Goal: Task Accomplishment & Management: Use online tool/utility

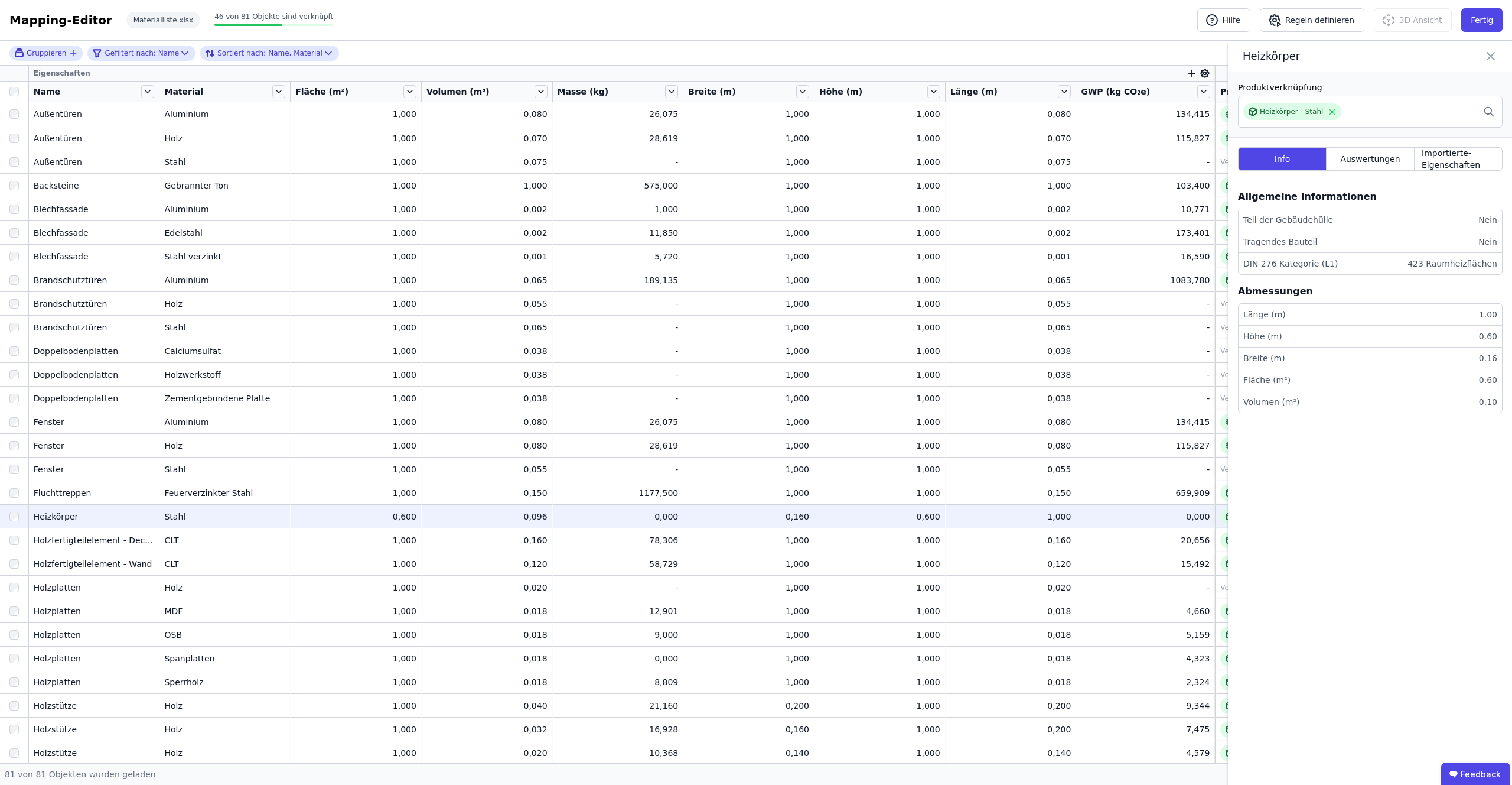
scroll to position [204, 0]
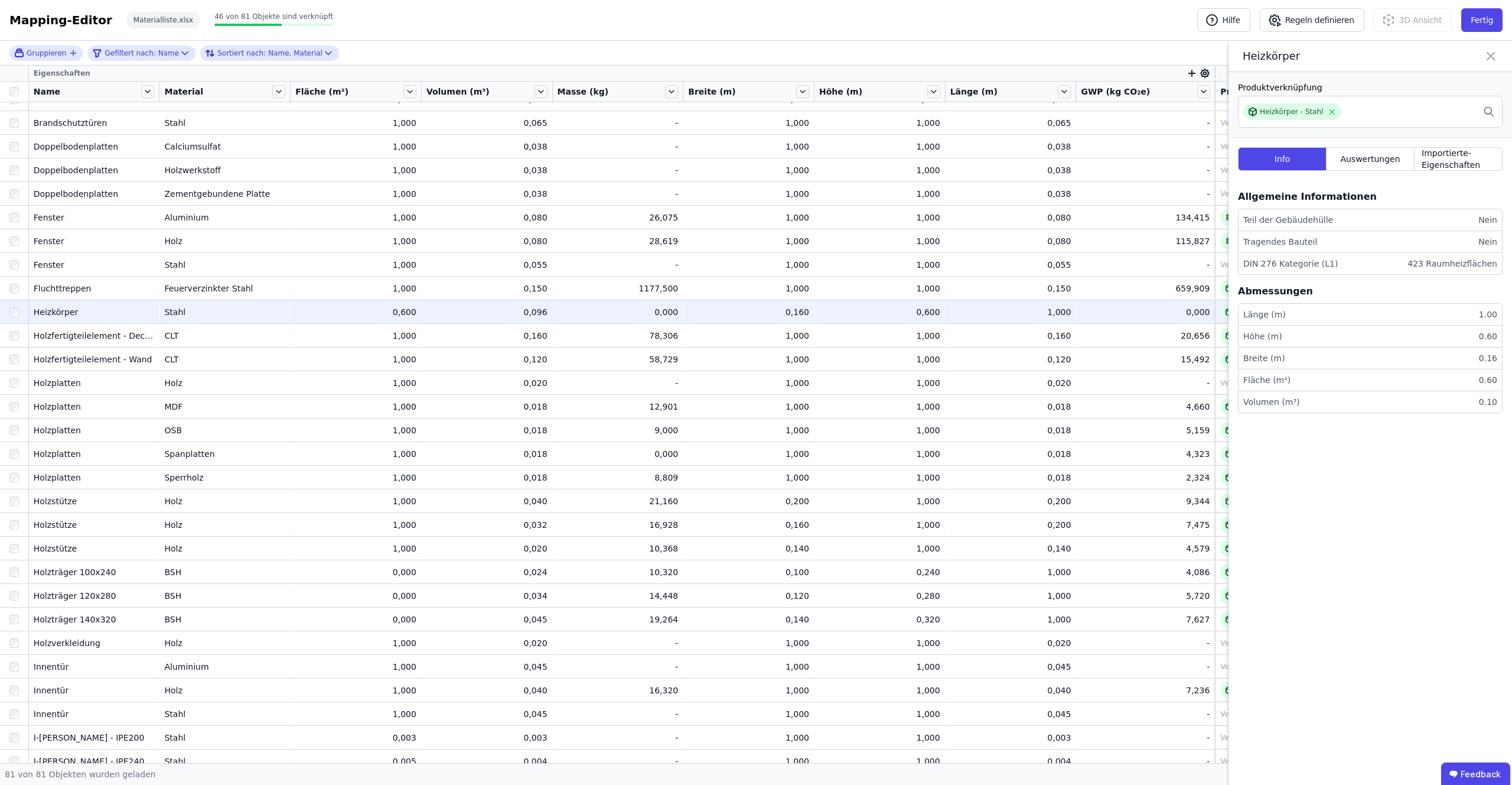
click at [1489, 54] on icon at bounding box center [1491, 56] width 7 height 7
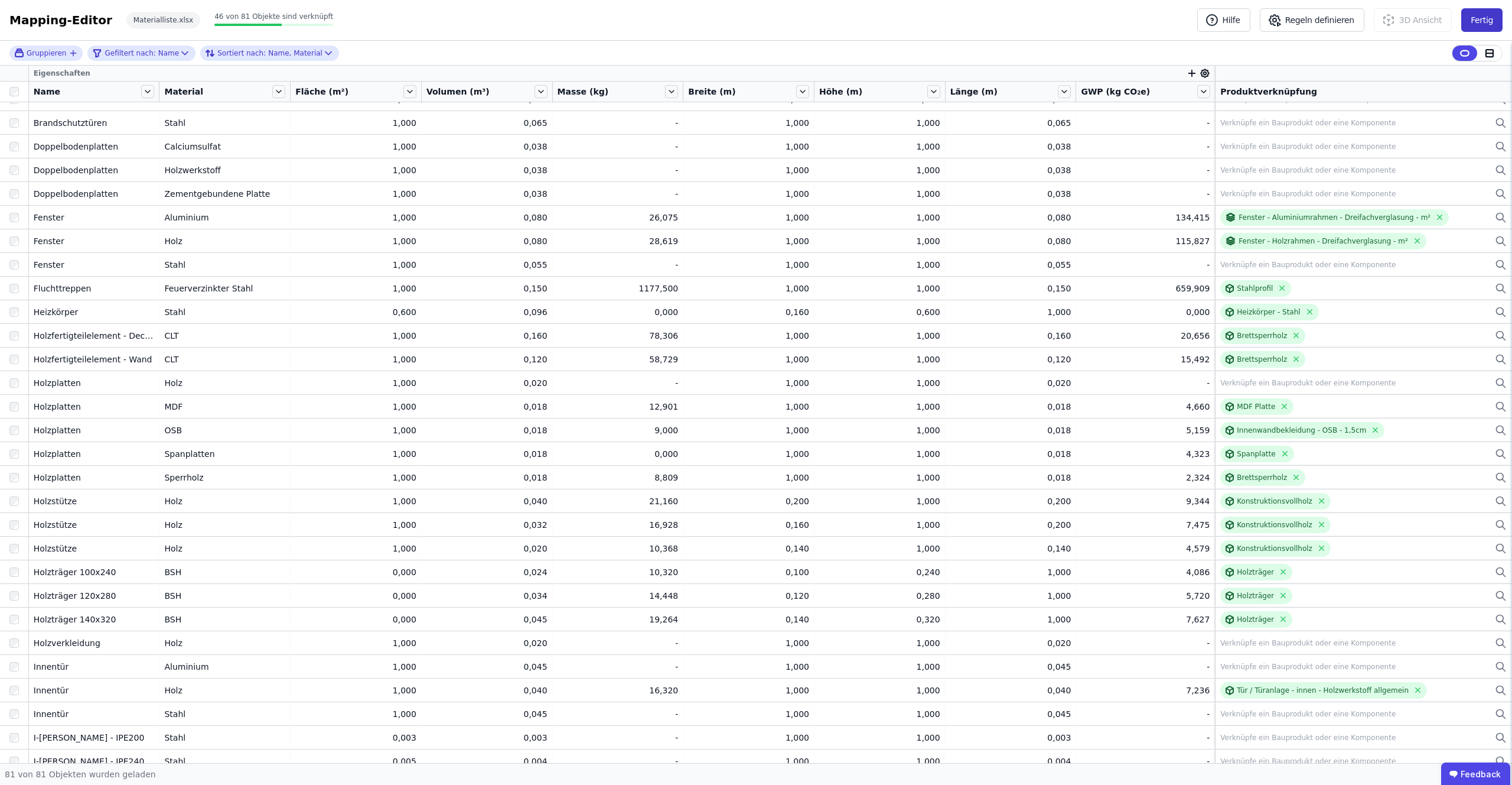
click at [1484, 17] on button "Fertig" at bounding box center [1482, 20] width 41 height 23
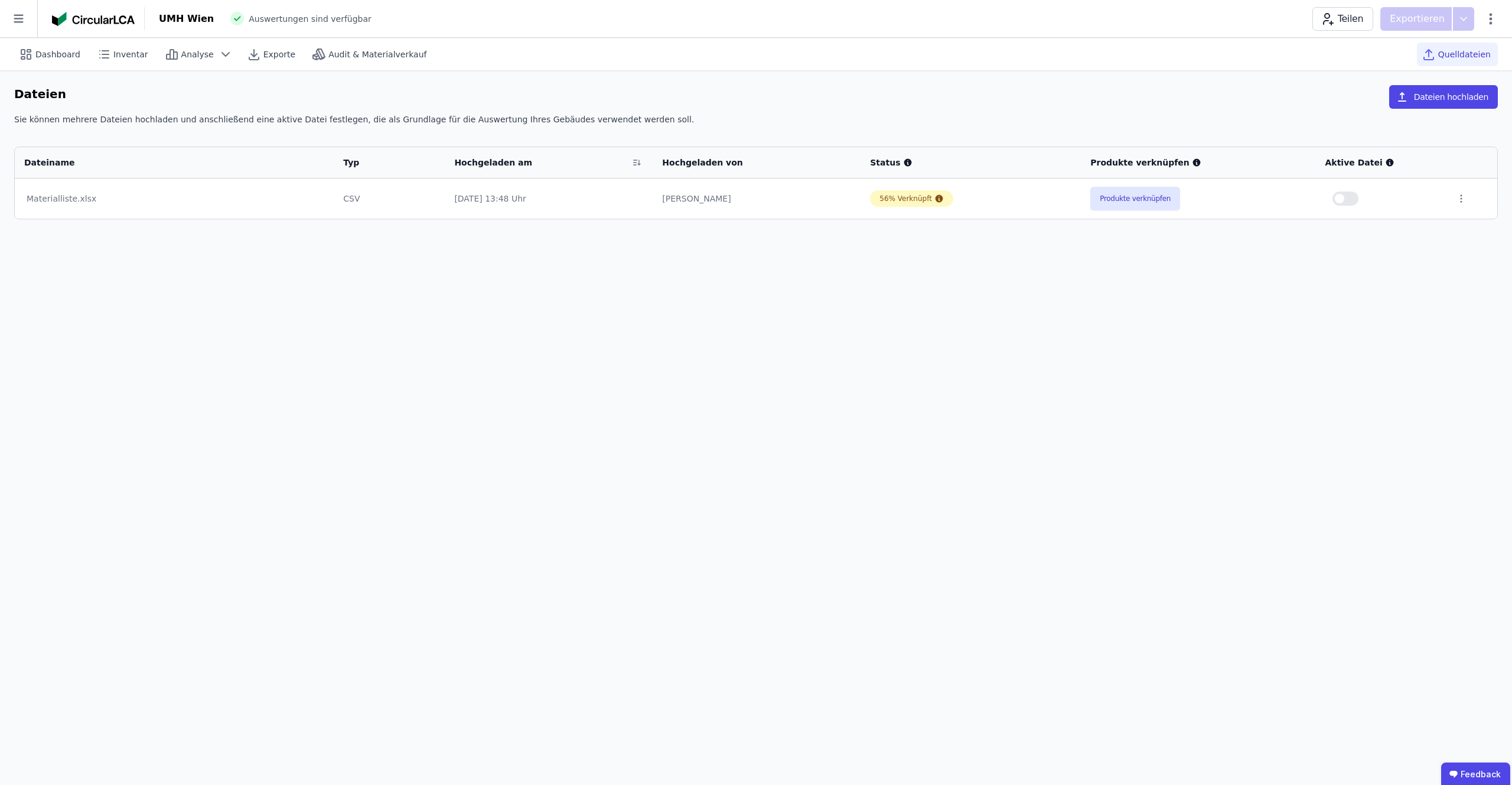
click at [389, 215] on td "CSV" at bounding box center [389, 198] width 111 height 40
click at [497, 182] on td "[DATE] 13:48 Uhr" at bounding box center [549, 198] width 208 height 40
click at [1154, 200] on button "Produkte verknüpfen" at bounding box center [1135, 198] width 90 height 23
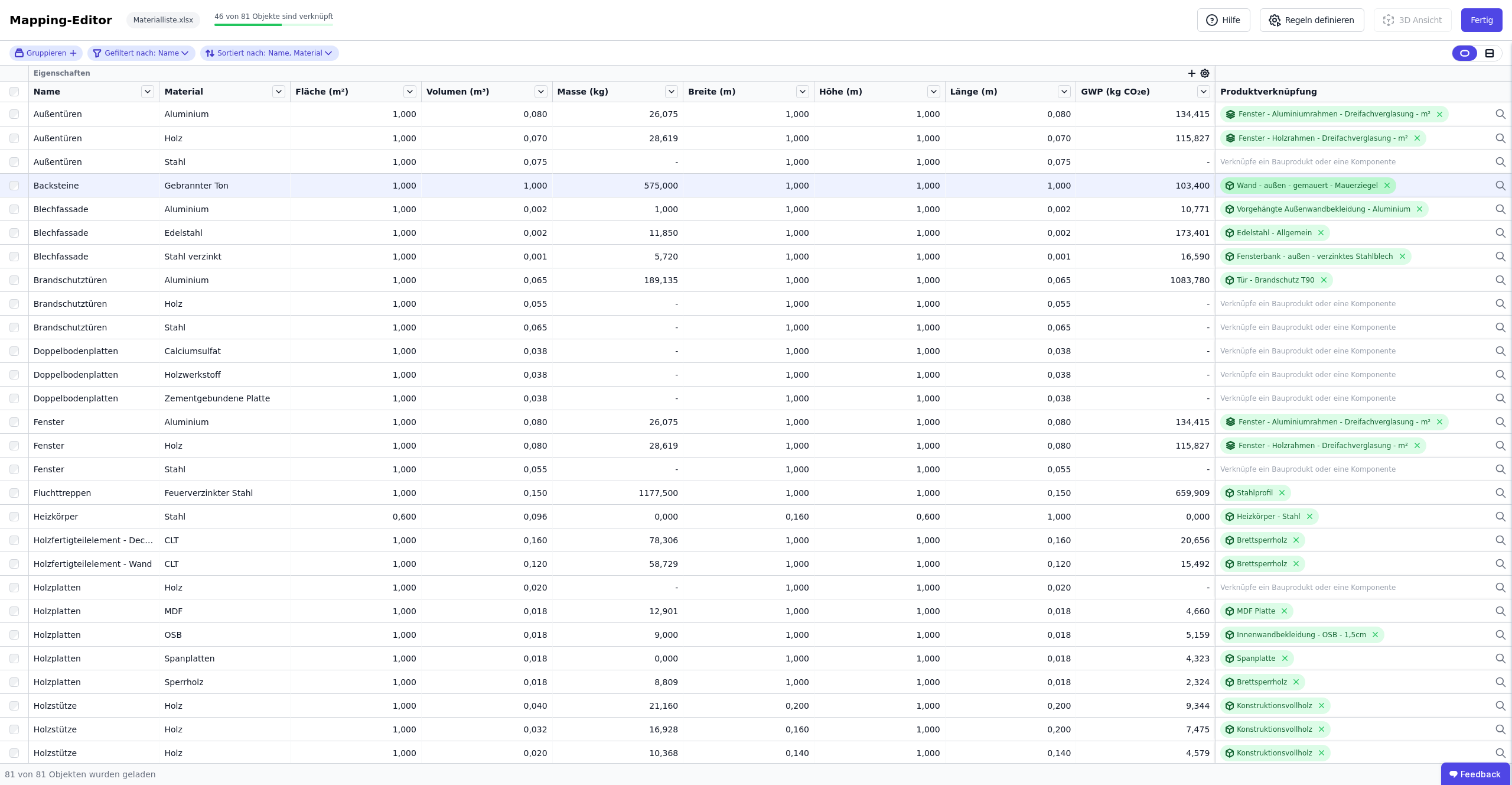
click at [1226, 187] on div at bounding box center [1231, 185] width 12 height 9
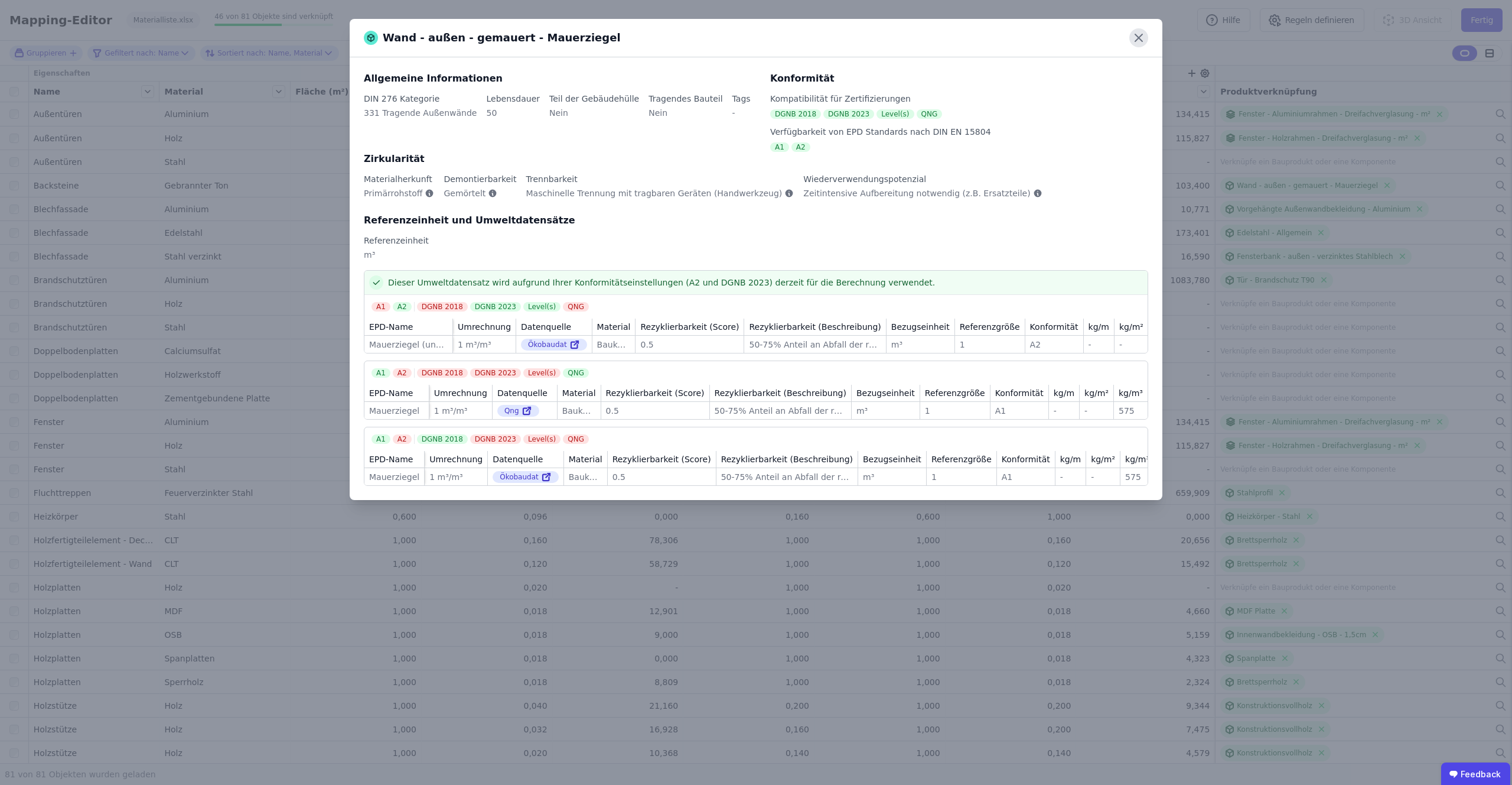
click at [1141, 41] on icon at bounding box center [1139, 37] width 19 height 19
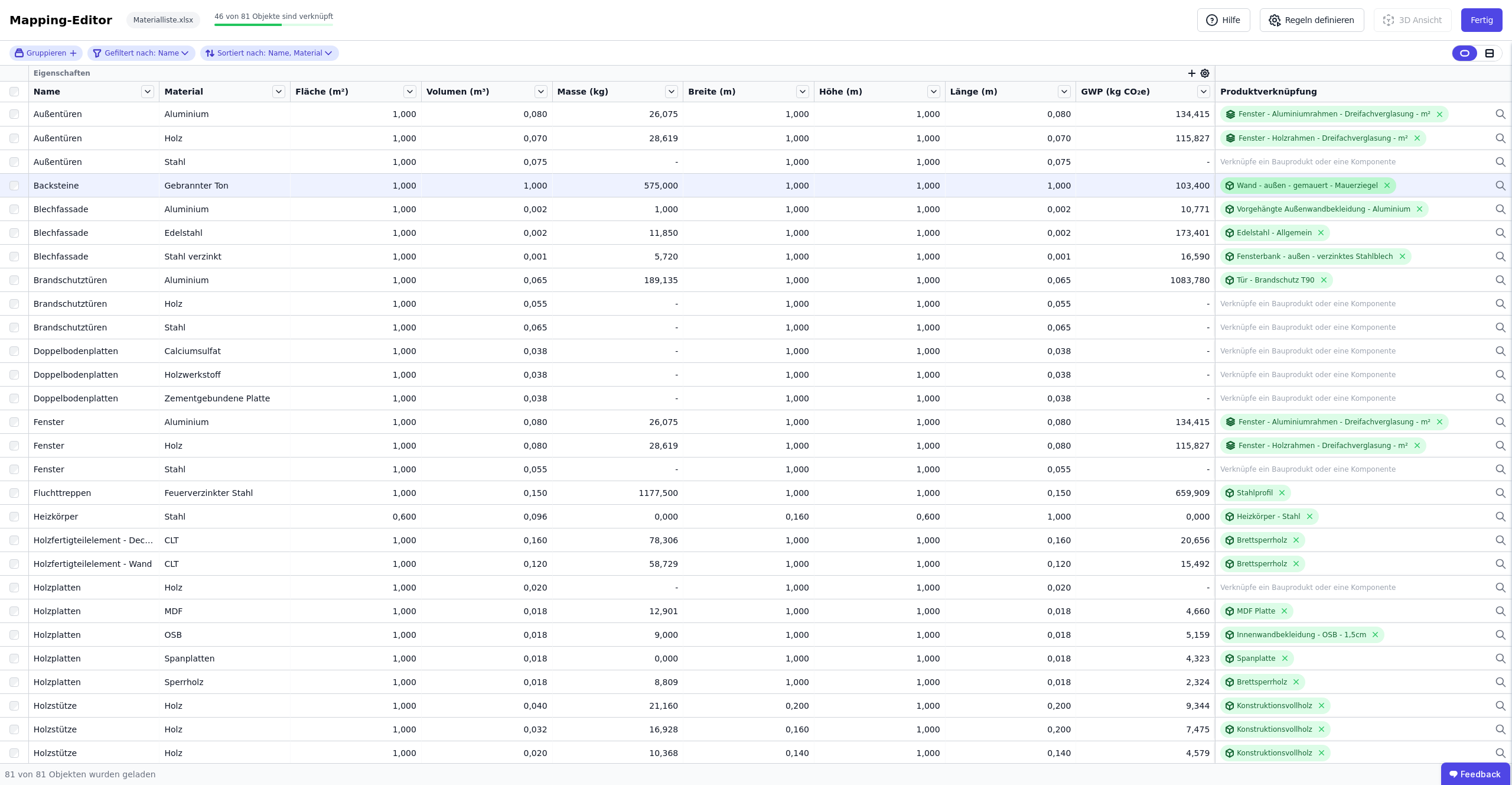
click at [1238, 185] on div "Wand - außen - gemauert - Mauerziegel" at bounding box center [1308, 185] width 141 height 9
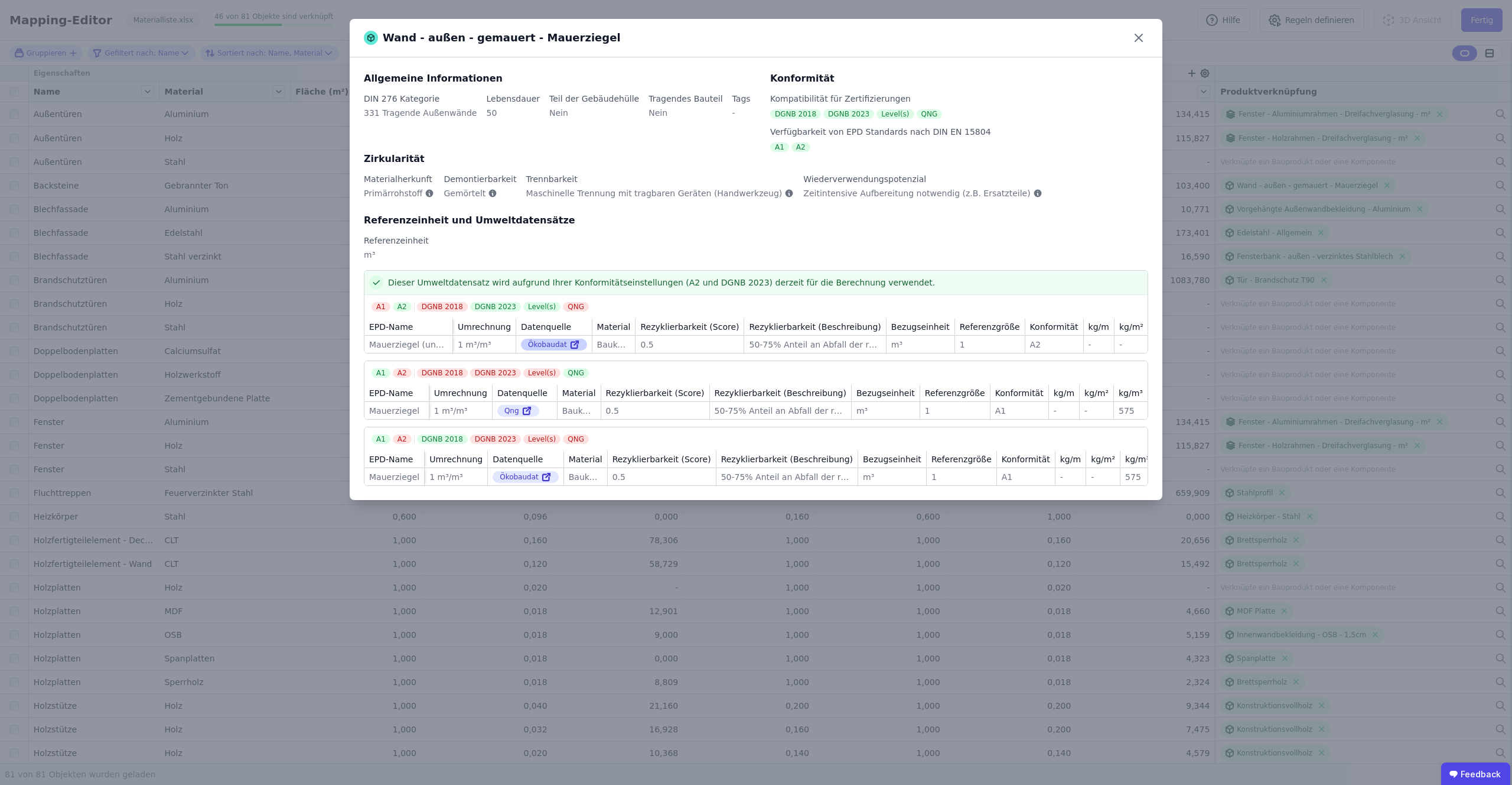
click at [573, 343] on icon at bounding box center [574, 344] width 10 height 14
click at [1139, 32] on icon at bounding box center [1139, 37] width 19 height 19
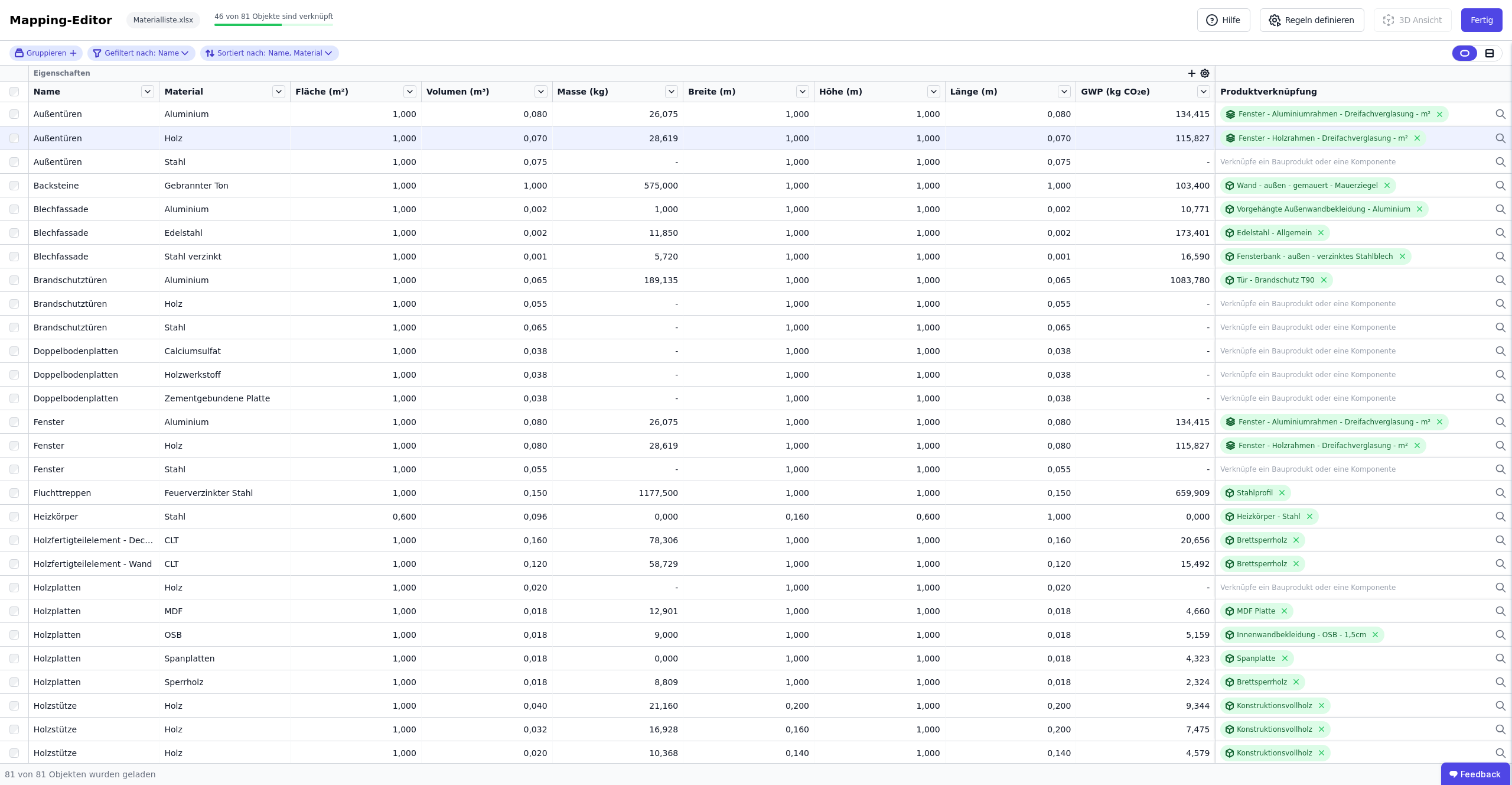
click at [1272, 126] on td "Fenster - Holzrahmen - Dreifachverglasung - m² Fenster - Holzrahmen - Dreifachv…" at bounding box center [1363, 137] width 297 height 23
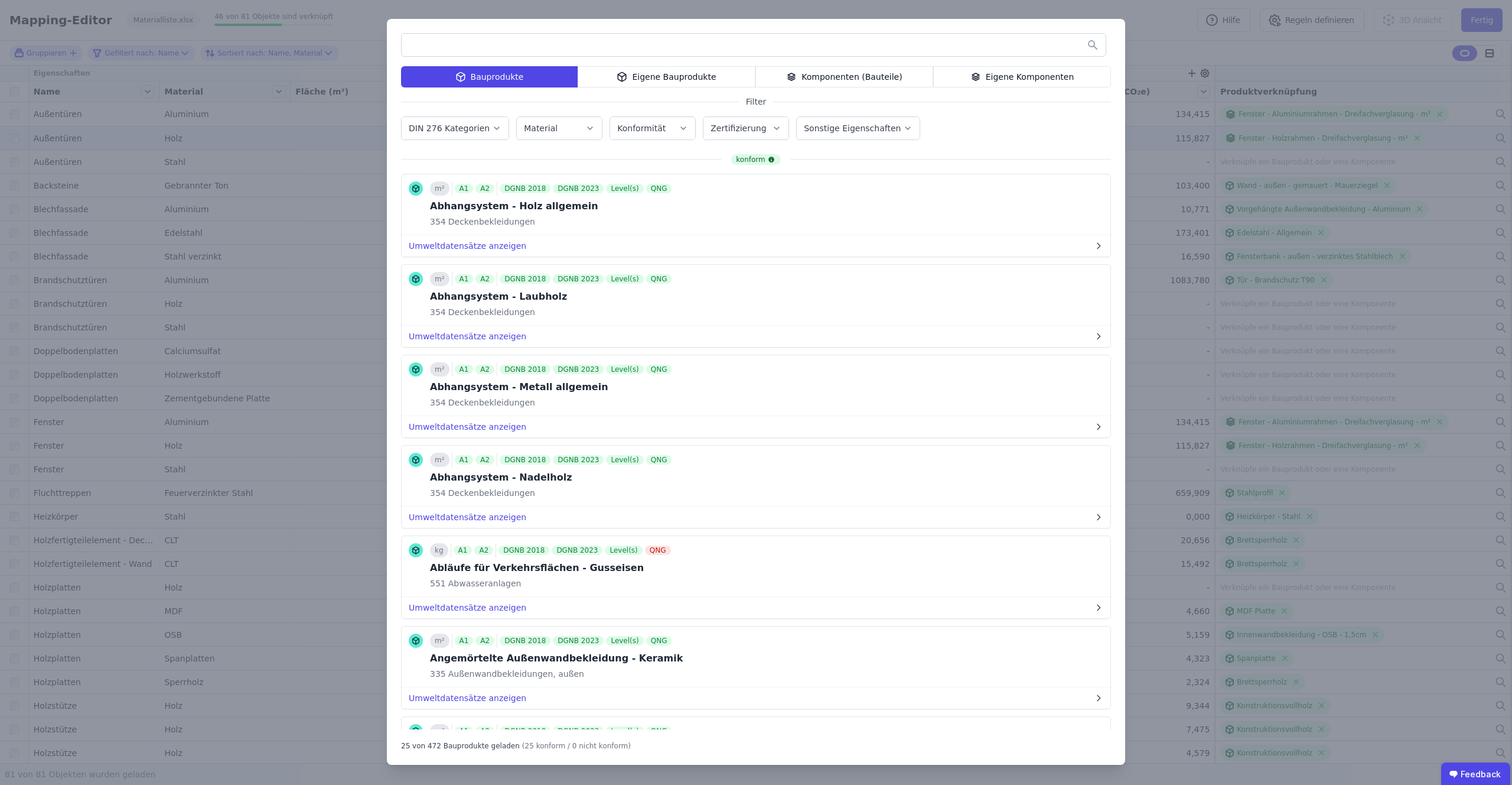
click at [1176, 111] on div "Bauprodukte Eigene Bauprodukte Komponenten (Bauteile) Eigene Komponenten Filter…" at bounding box center [756, 392] width 1512 height 785
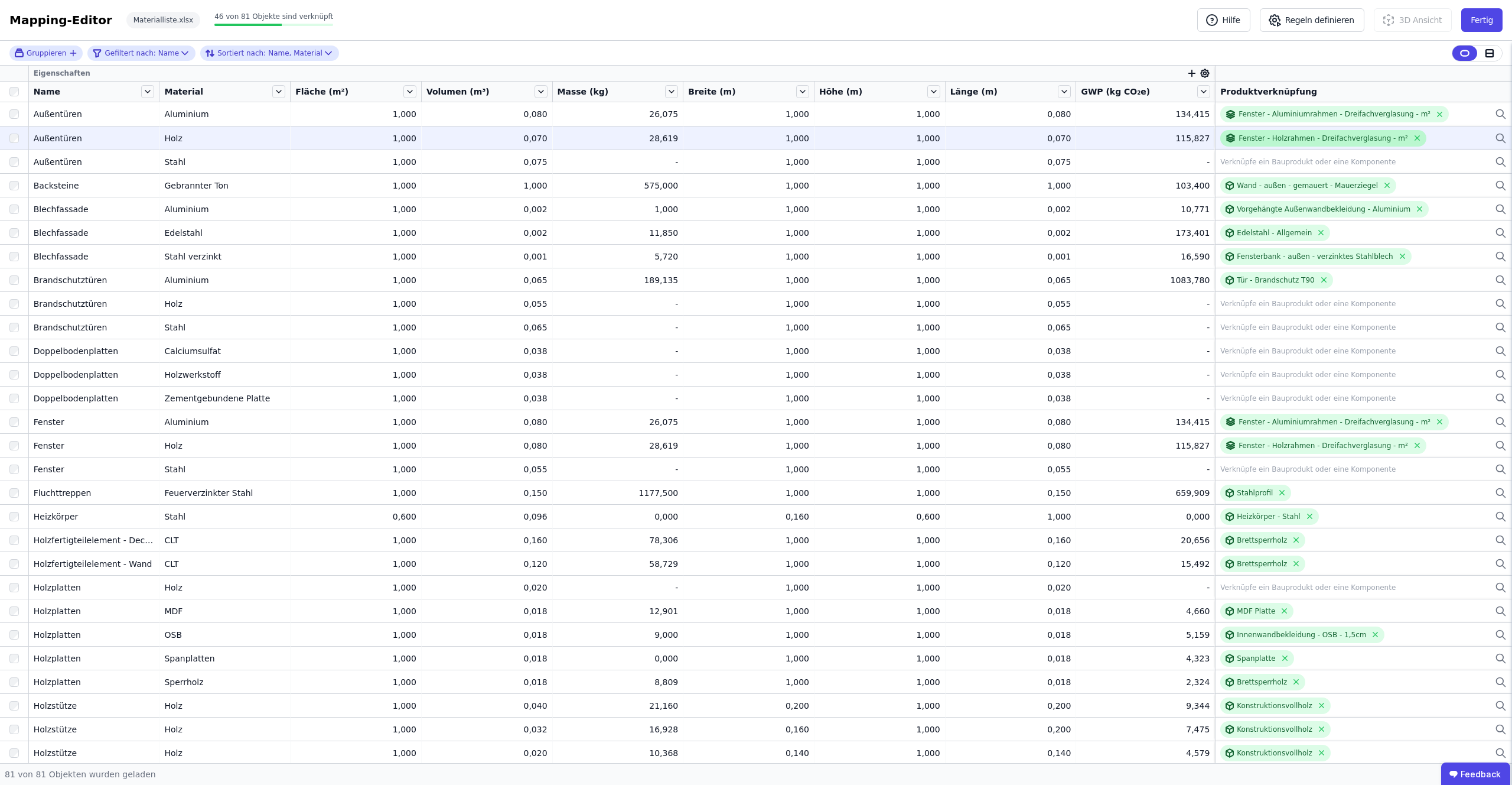
click at [1250, 136] on div "Fenster - Holzrahmen - Dreifachverglasung - m²" at bounding box center [1323, 139] width 169 height 9
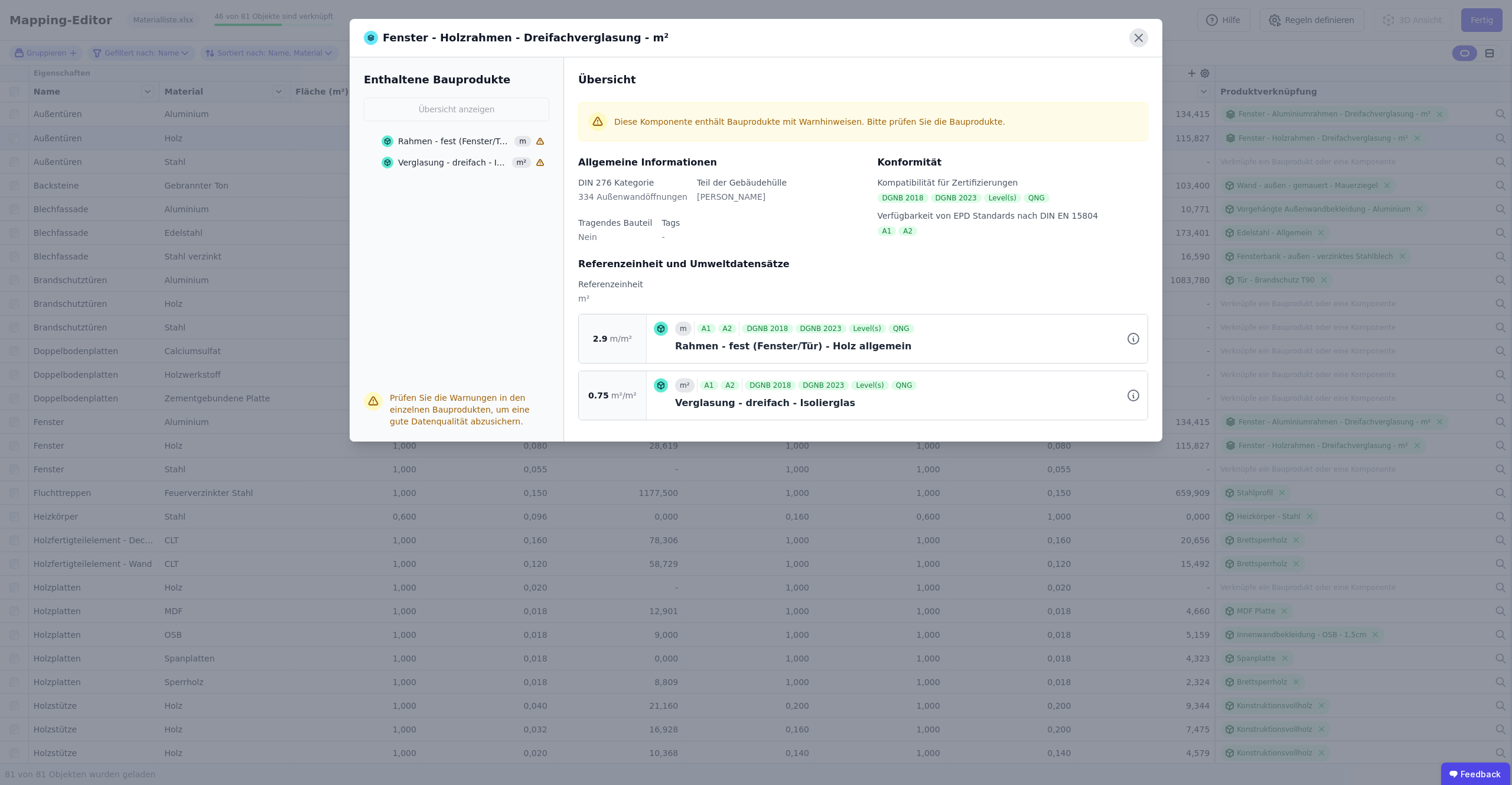
click at [1135, 37] on icon at bounding box center [1139, 37] width 19 height 19
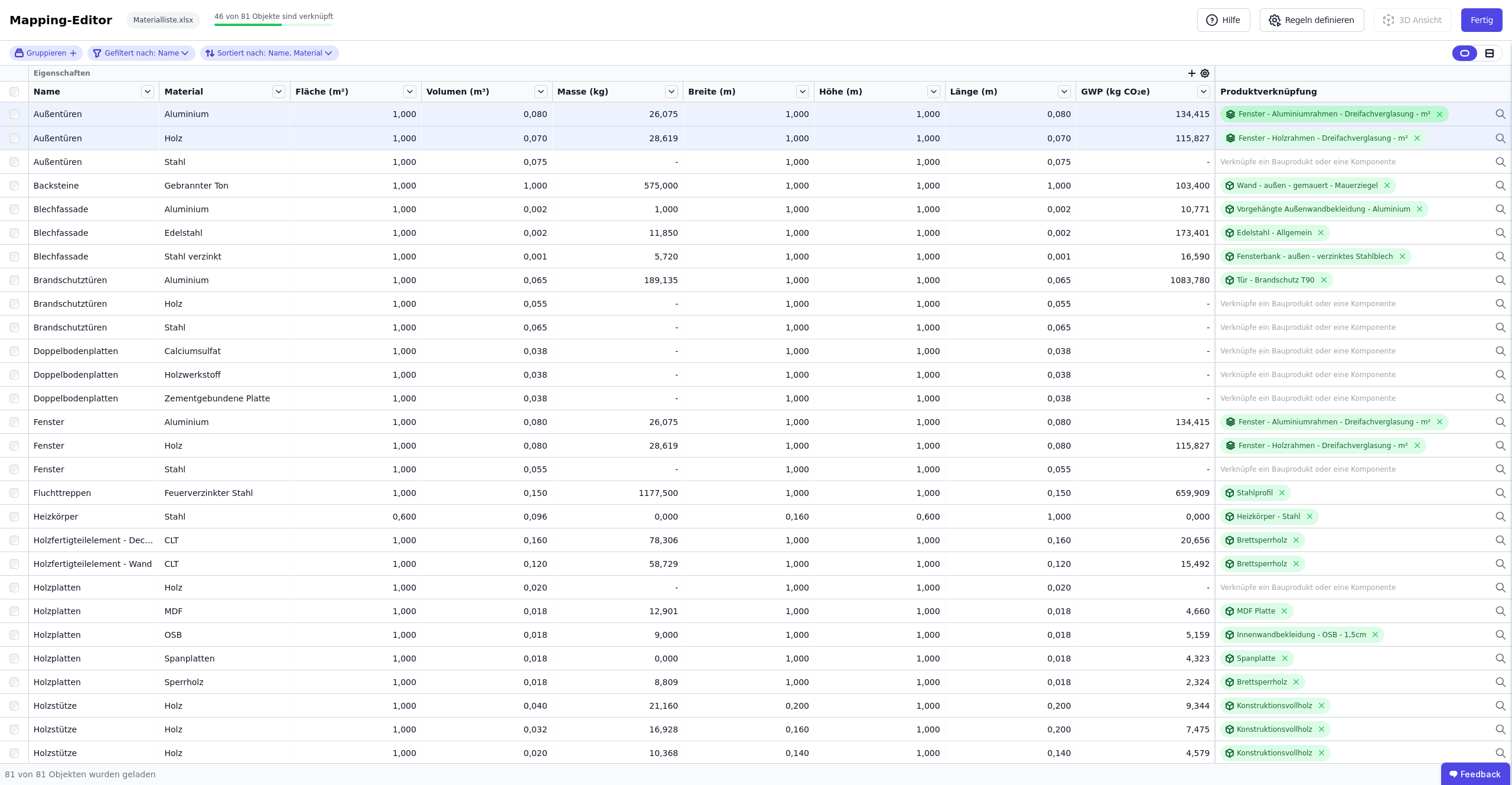
click at [1269, 113] on div "Fenster - Aluminiumrahmen - Dreifachverglasung - m²" at bounding box center [1334, 114] width 192 height 9
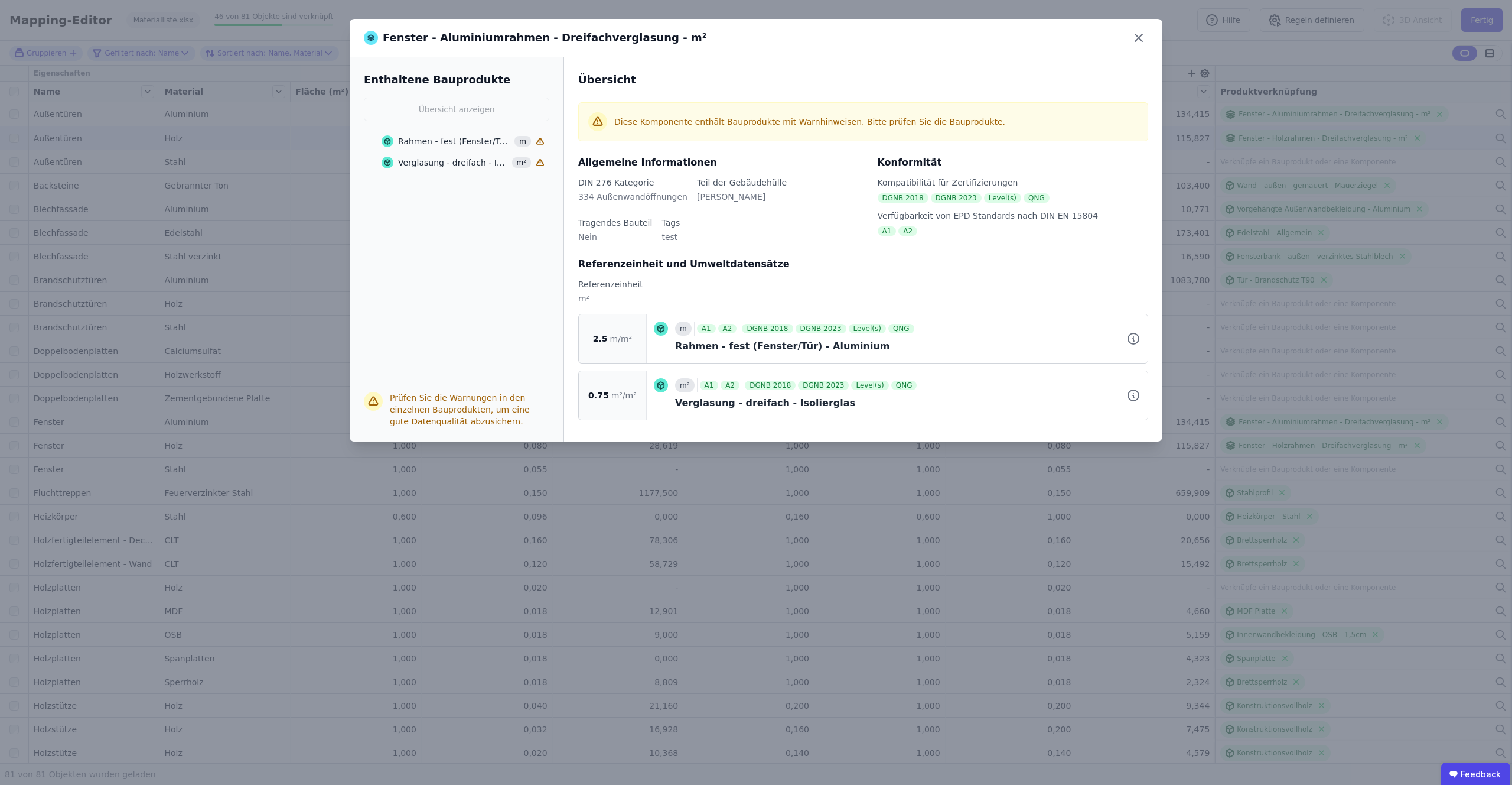
click at [453, 40] on div "Fenster - Aluminiumrahmen - Dreifachverglasung - m²" at bounding box center [535, 38] width 343 height 17
copy div "Fenster - Aluminiumrahmen - Dreifachverglasung - m²"
drag, startPoint x: 595, startPoint y: 340, endPoint x: 650, endPoint y: 340, distance: 55.0
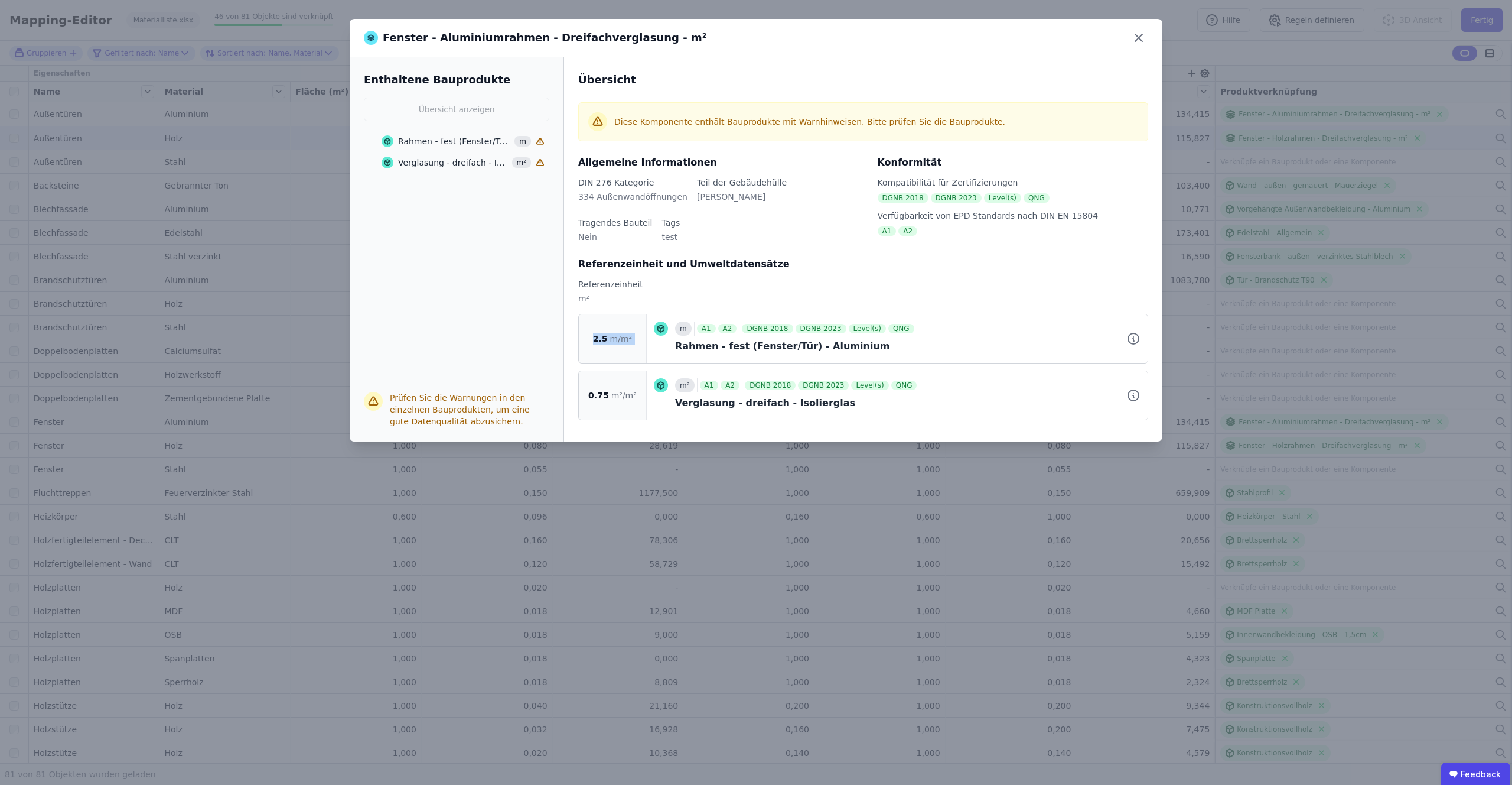
click at [650, 340] on div "2.5 m/m² m A1 A2 DGNB 2018 DGNB 2023 Level(s) QNG Rahmen - fest (Fenster/Tür) -…" at bounding box center [863, 338] width 571 height 50
copy div "2.5 m/m²"
drag, startPoint x: 675, startPoint y: 347, endPoint x: 861, endPoint y: 348, distance: 186.0
click at [861, 348] on div "Rahmen - fest (Fenster/Tür) - Aluminium" at bounding box center [908, 346] width 466 height 14
copy div "Rahmen - fest (Fenster/Tür) - Aluminium"
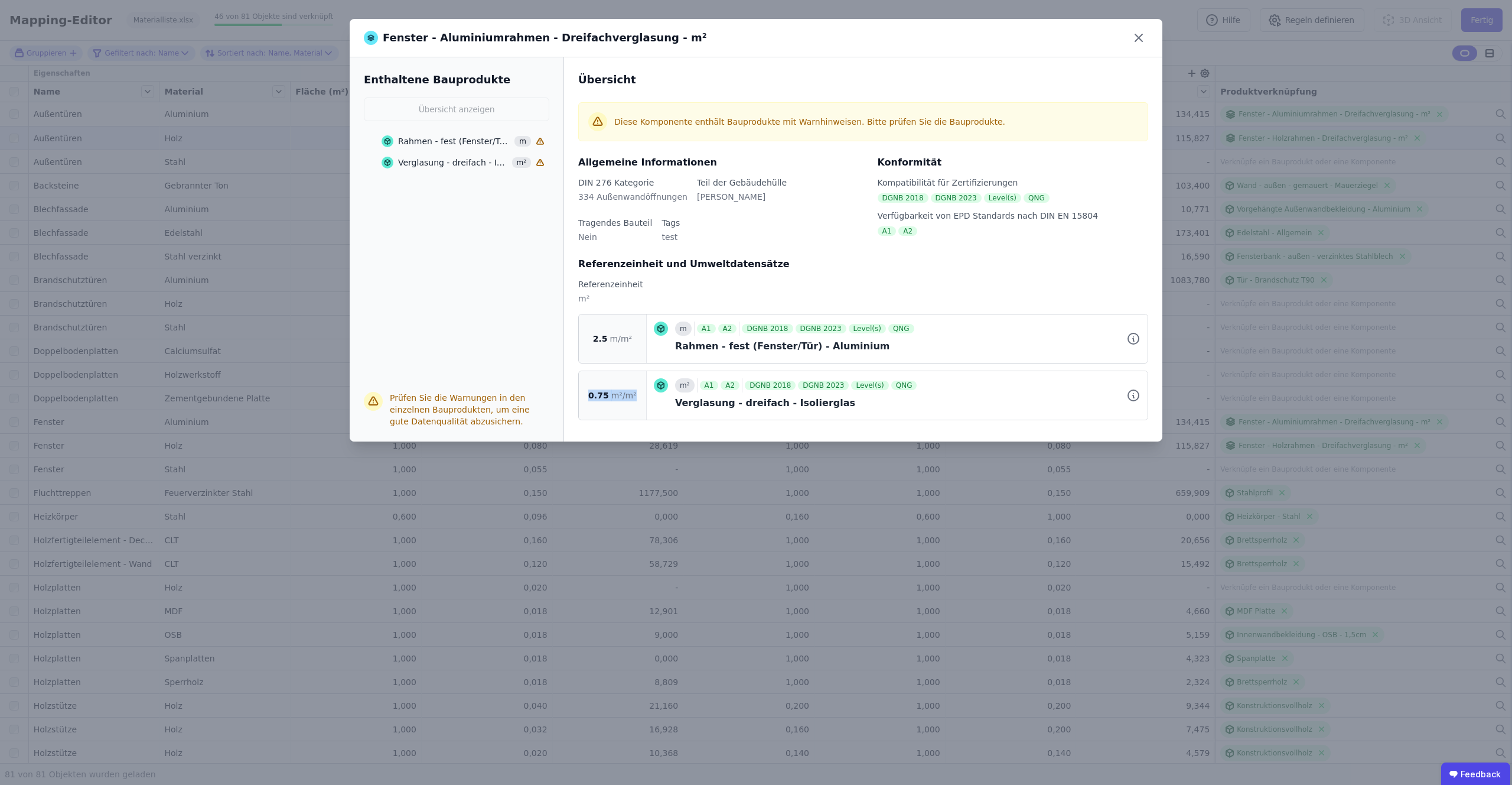
drag, startPoint x: 591, startPoint y: 394, endPoint x: 641, endPoint y: 394, distance: 50.0
click at [641, 394] on div "0.75 m²/m²" at bounding box center [613, 395] width 68 height 49
copy div "0.75 m²/m²"
drag, startPoint x: 677, startPoint y: 402, endPoint x: 839, endPoint y: 413, distance: 162.4
click at [839, 413] on div "m² A1 A2 DGNB 2018 DGNB 2023 Level(s) QNG Verglasung - dreifach - Isolierglas" at bounding box center [897, 395] width 501 height 49
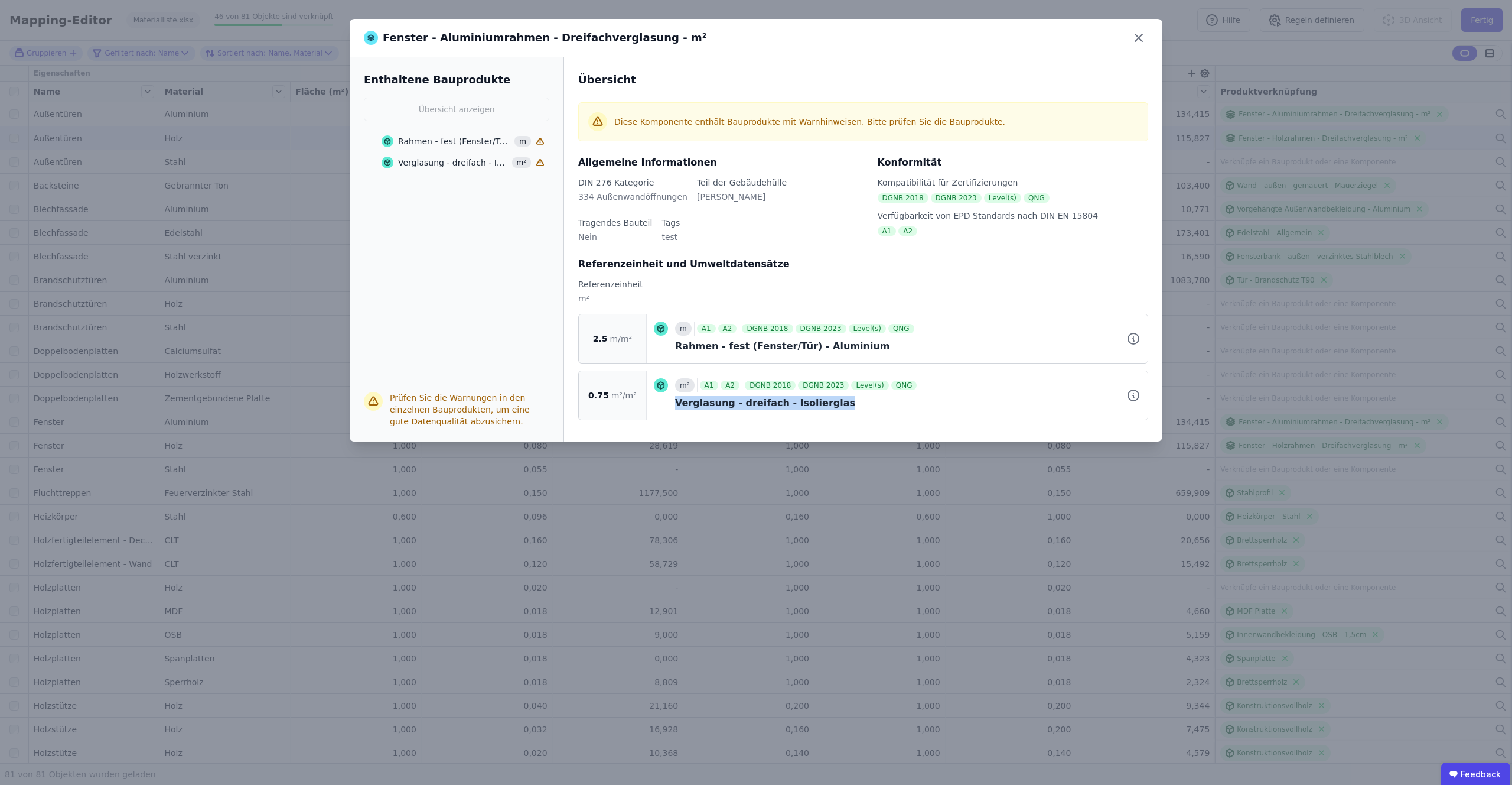
copy div "Verglasung - dreifach - Isolierglas"
click at [896, 535] on div "Fenster - Aluminiumrahmen - Dreifachverglasung - m² Enthaltene Bauprodukte Über…" at bounding box center [756, 392] width 1512 height 785
click at [1142, 37] on icon at bounding box center [1139, 37] width 19 height 19
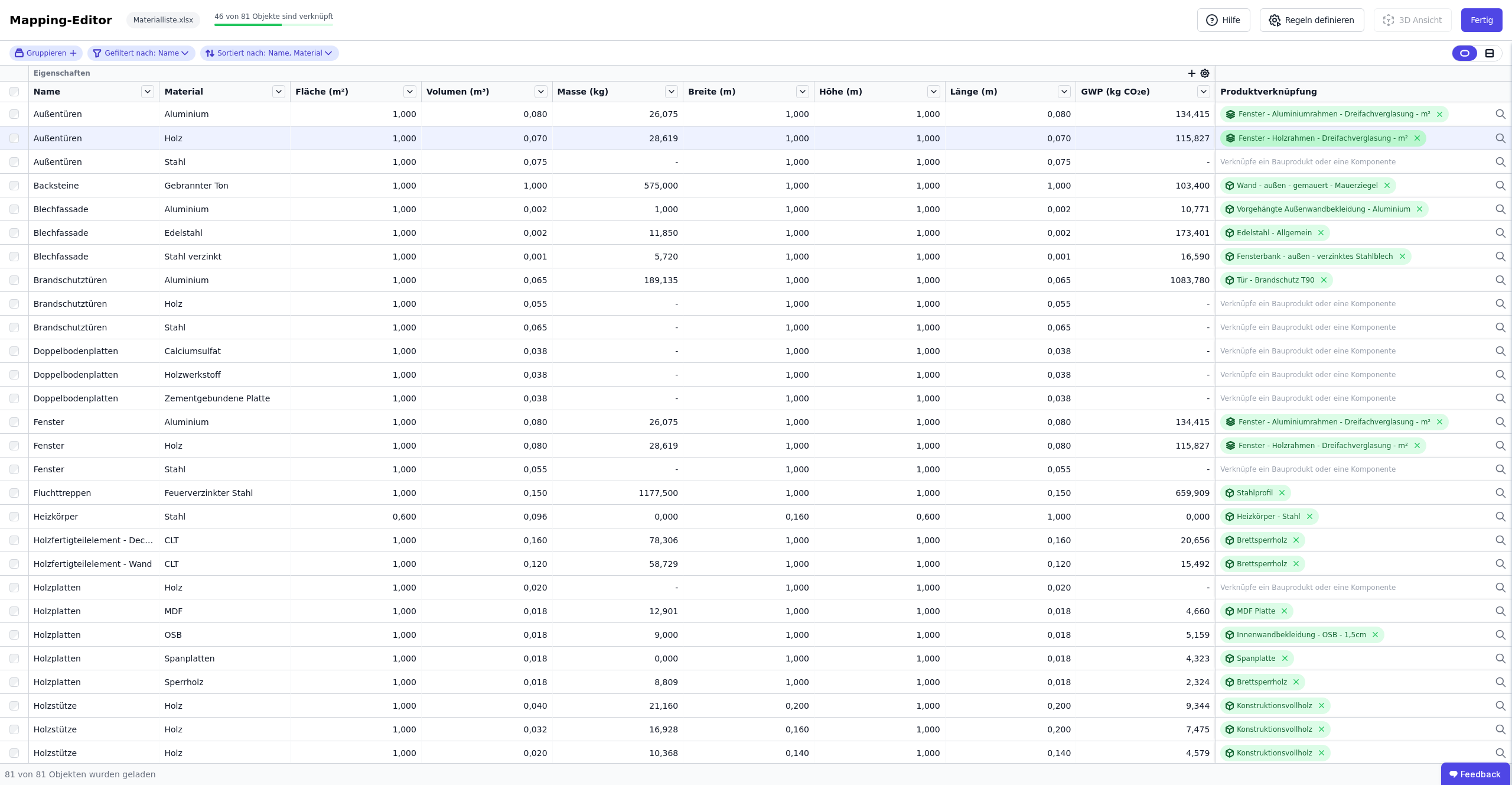
click at [1258, 130] on div "Fenster - Holzrahmen - Dreifachverglasung - m²" at bounding box center [1323, 139] width 205 height 17
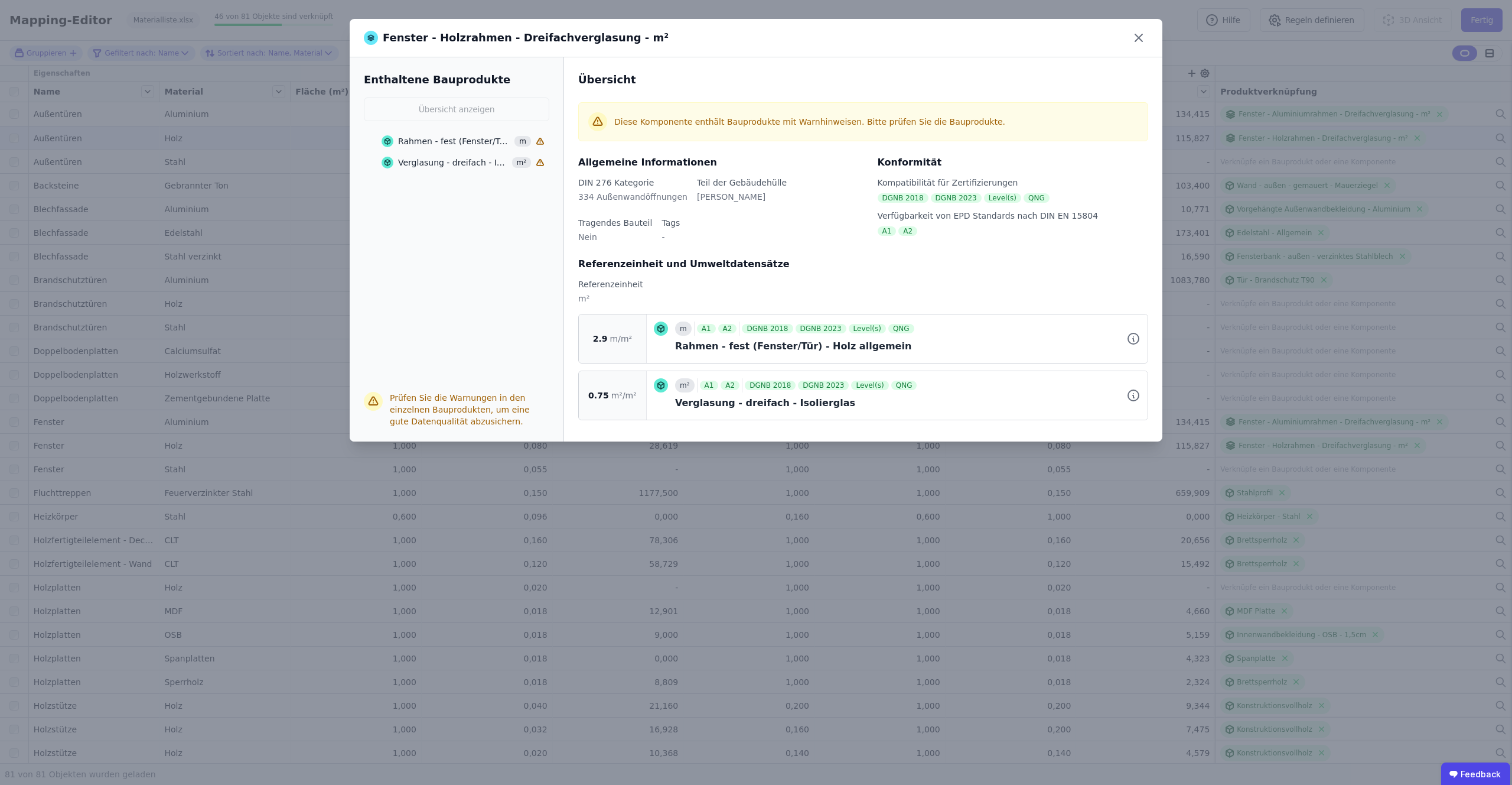
drag, startPoint x: 383, startPoint y: 37, endPoint x: 623, endPoint y: 34, distance: 240.0
click at [623, 34] on div "Fenster - Holzrahmen - Dreifachverglasung - m²" at bounding box center [756, 37] width 813 height 38
click at [614, 37] on div "Fenster - Holzrahmen - Dreifachverglasung - m²" at bounding box center [515, 38] width 304 height 17
click at [619, 37] on div "Fenster - Holzrahmen - Dreifachverglasung - m²" at bounding box center [756, 37] width 813 height 38
copy div "Fenster - Holzrahmen - Dreifachverglasung - m²"
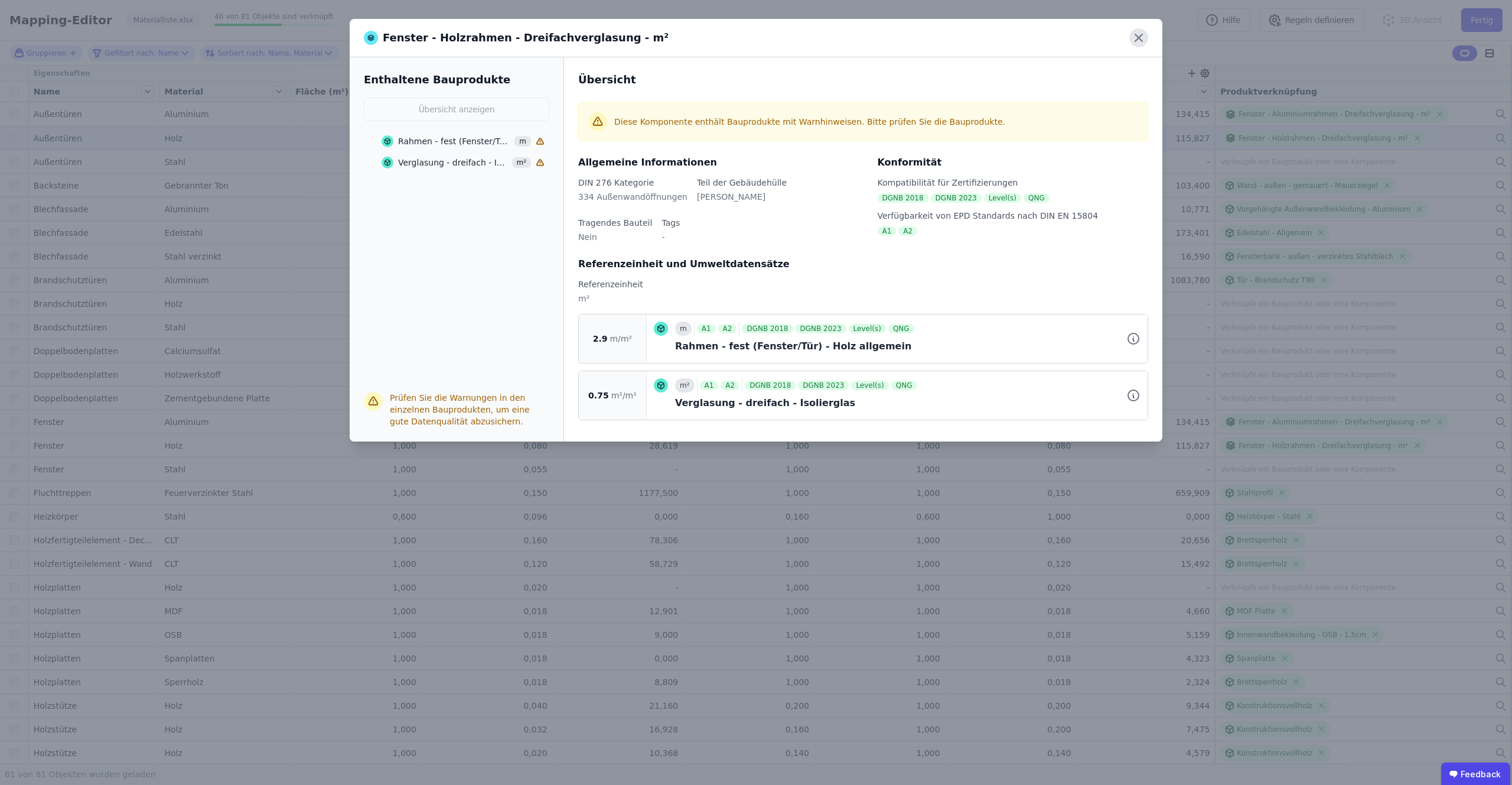
click at [1139, 33] on icon at bounding box center [1139, 37] width 19 height 19
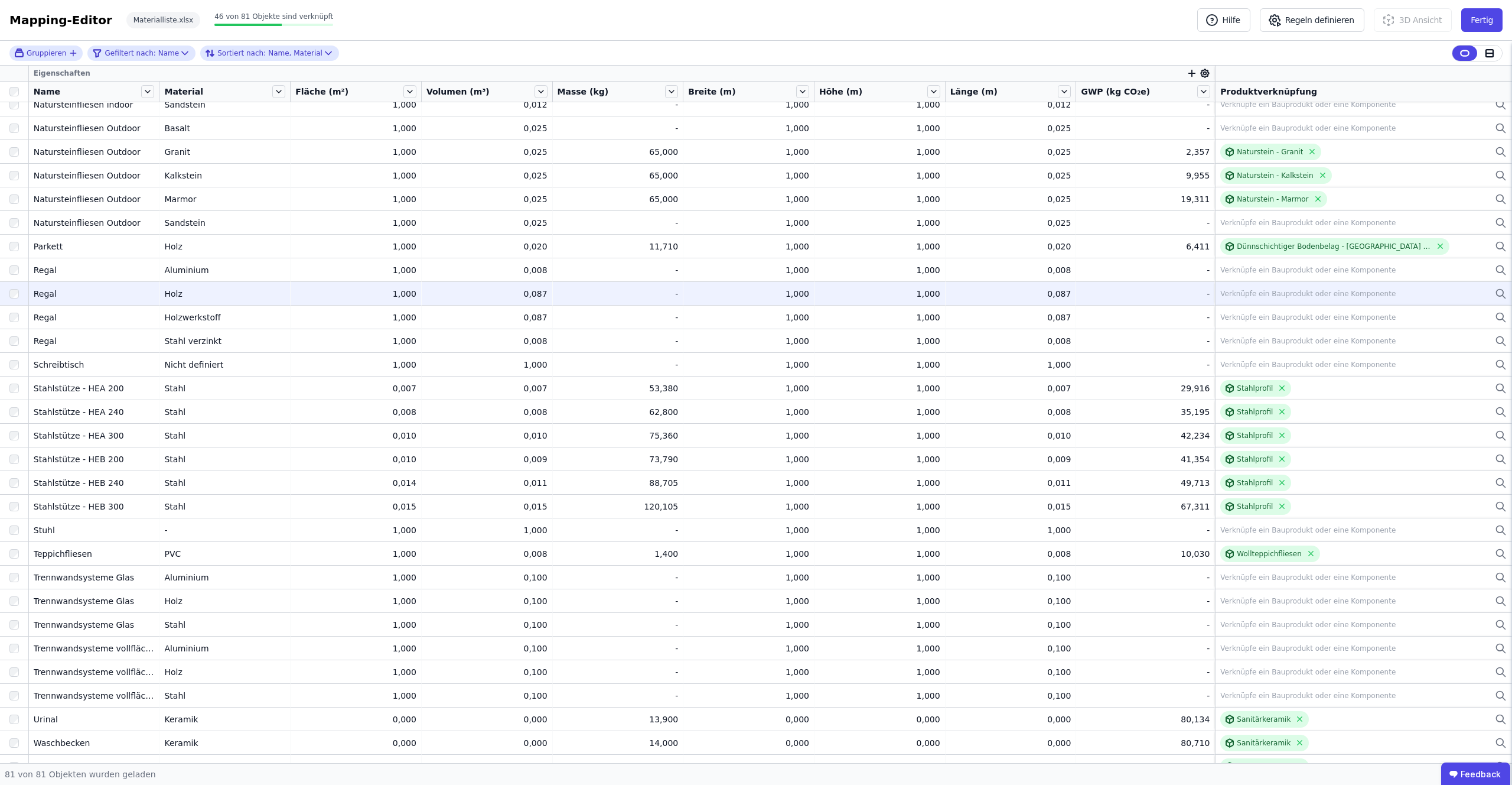
scroll to position [1254, 0]
